Goal: Find specific page/section: Find specific page/section

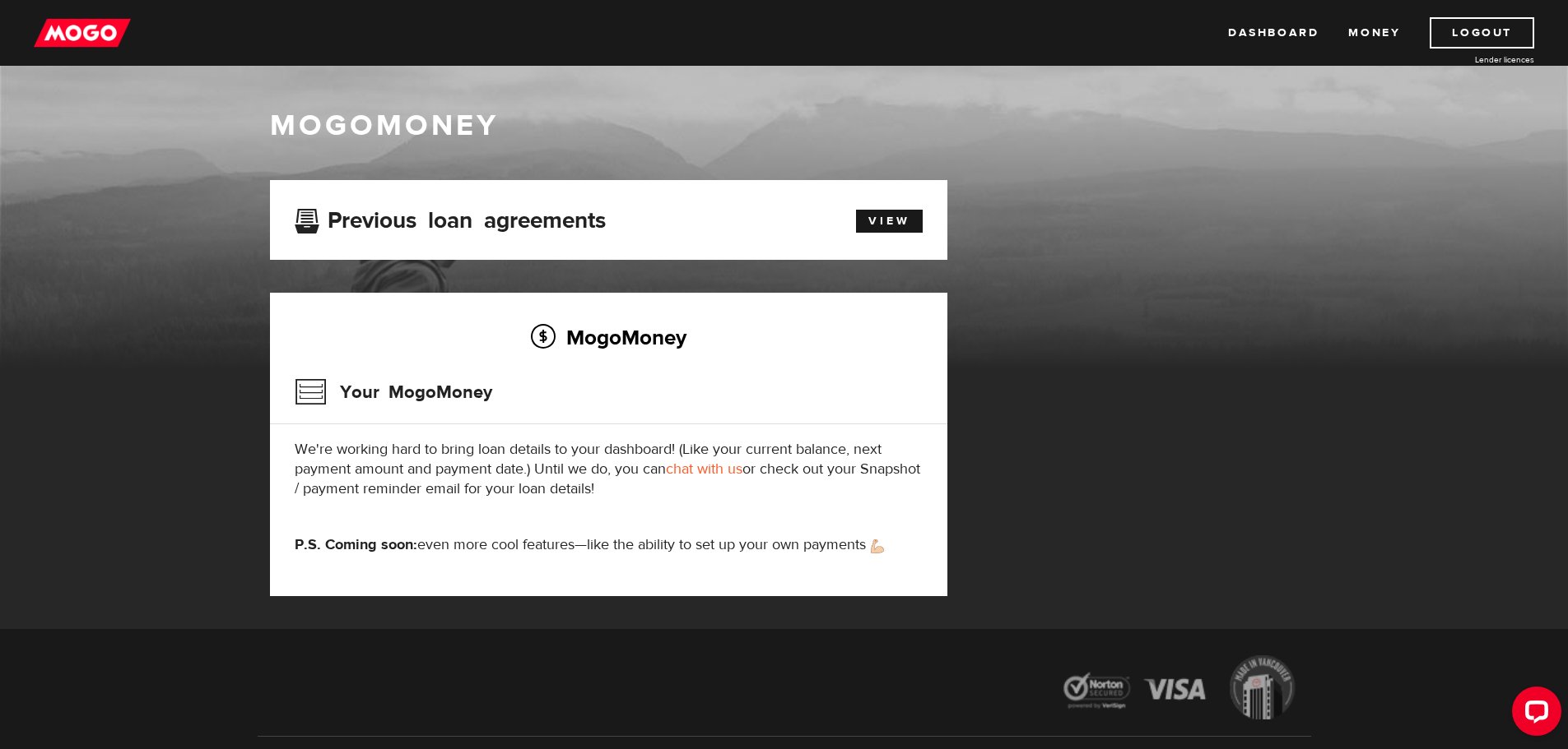
click at [855, 215] on div "View" at bounding box center [880, 218] width 108 height 28
click at [859, 222] on link "View" at bounding box center [889, 221] width 66 height 23
click at [113, 28] on img at bounding box center [83, 32] width 97 height 31
click at [1352, 36] on link "Money" at bounding box center [1373, 32] width 52 height 31
